Goal: Transaction & Acquisition: Purchase product/service

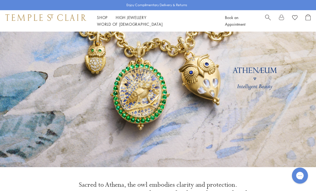
scroll to position [39, 0]
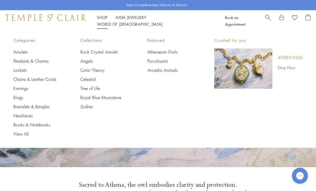
click at [266, 20] on span "Search" at bounding box center [268, 17] width 6 height 6
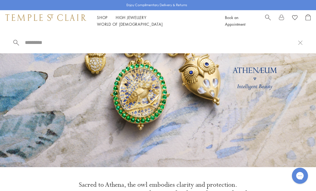
click at [115, 39] on input "search" at bounding box center [161, 42] width 274 height 6
type input "*"
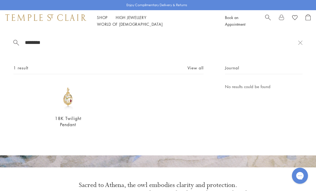
scroll to position [39, 0]
type input "********"
click at [73, 107] on img at bounding box center [68, 96] width 27 height 27
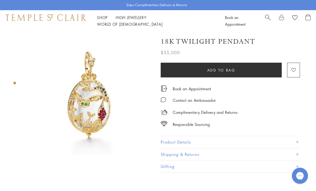
click at [268, 139] on button "Product Details" at bounding box center [230, 142] width 139 height 12
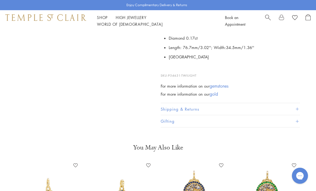
scroll to position [257, 0]
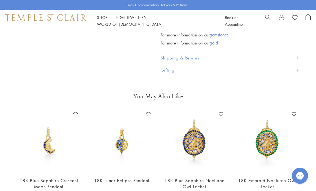
click at [51, 153] on img at bounding box center [49, 141] width 62 height 62
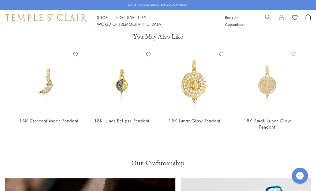
scroll to position [815, 0]
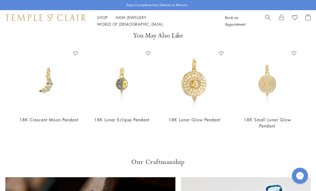
click at [245, 2] on div "Enjoy Complimentary Delivery & Returns" at bounding box center [158, 5] width 316 height 10
